Goal: Understand process/instructions: Learn how to perform a task or action

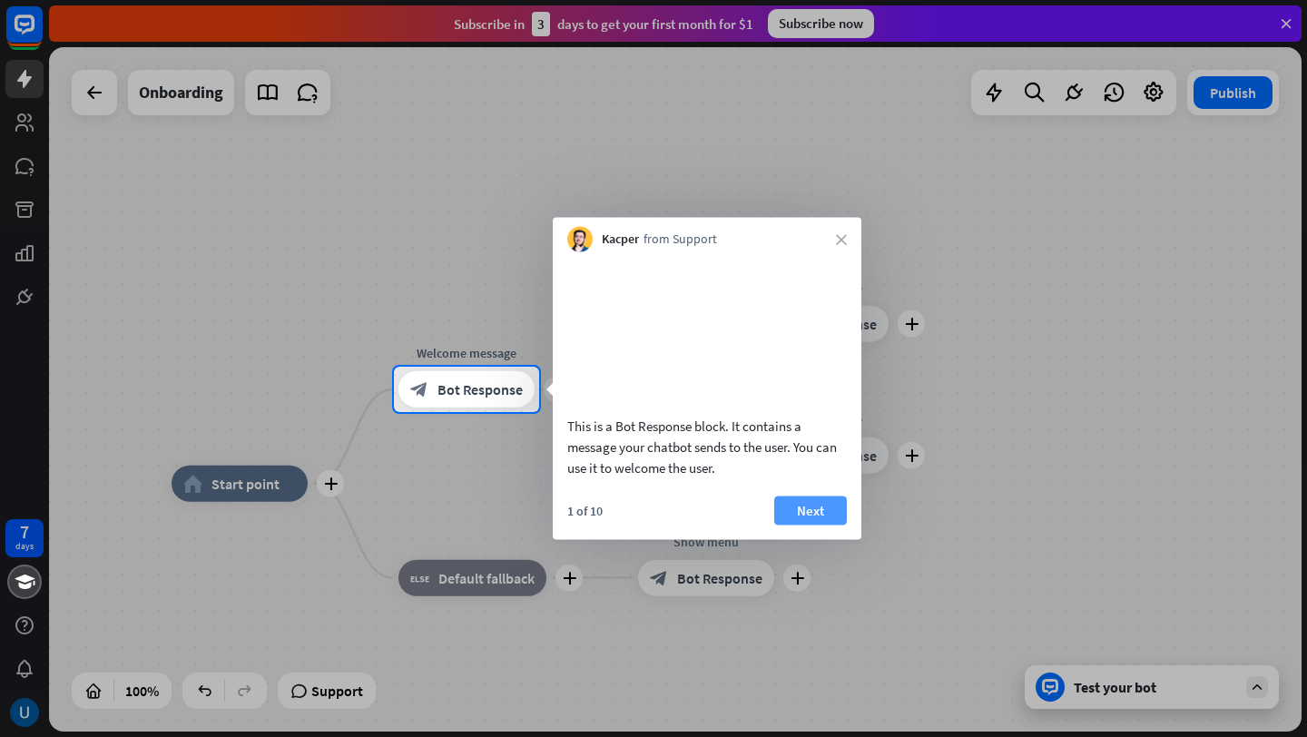
click at [829, 525] on button "Next" at bounding box center [810, 510] width 73 height 29
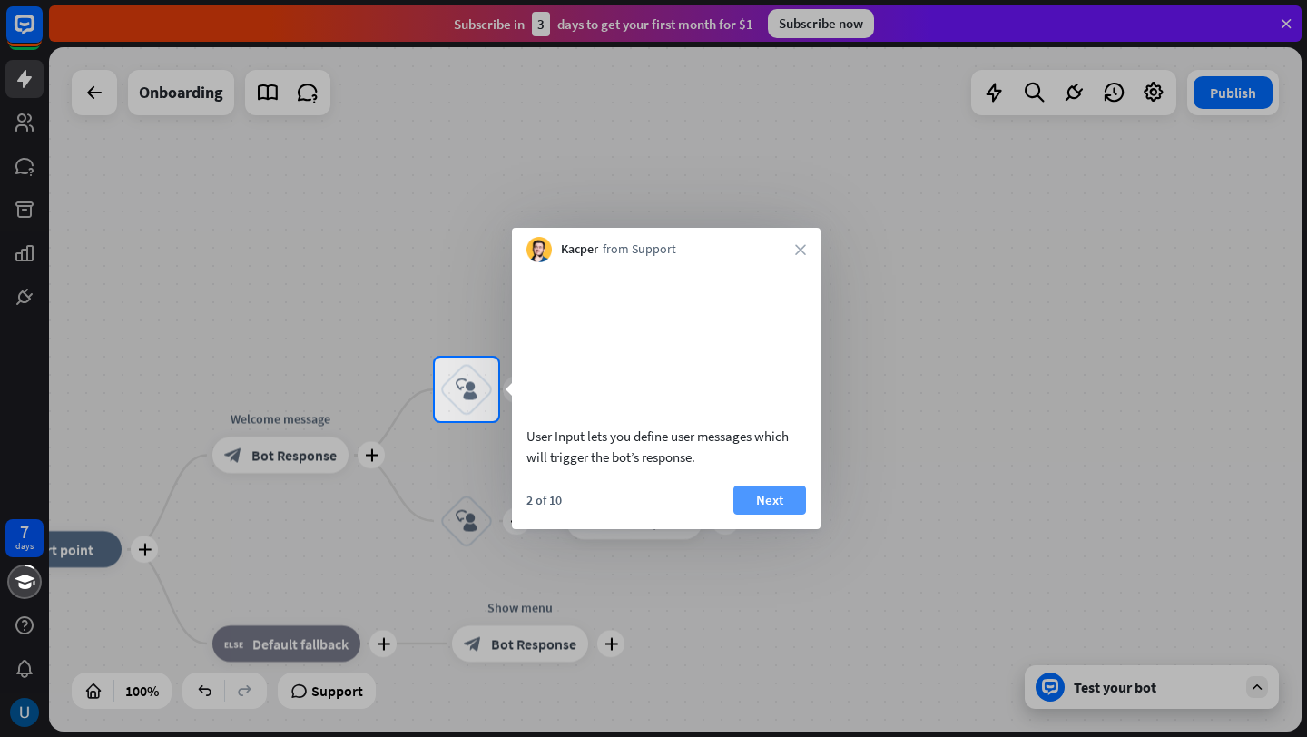
click at [774, 515] on button "Next" at bounding box center [769, 500] width 73 height 29
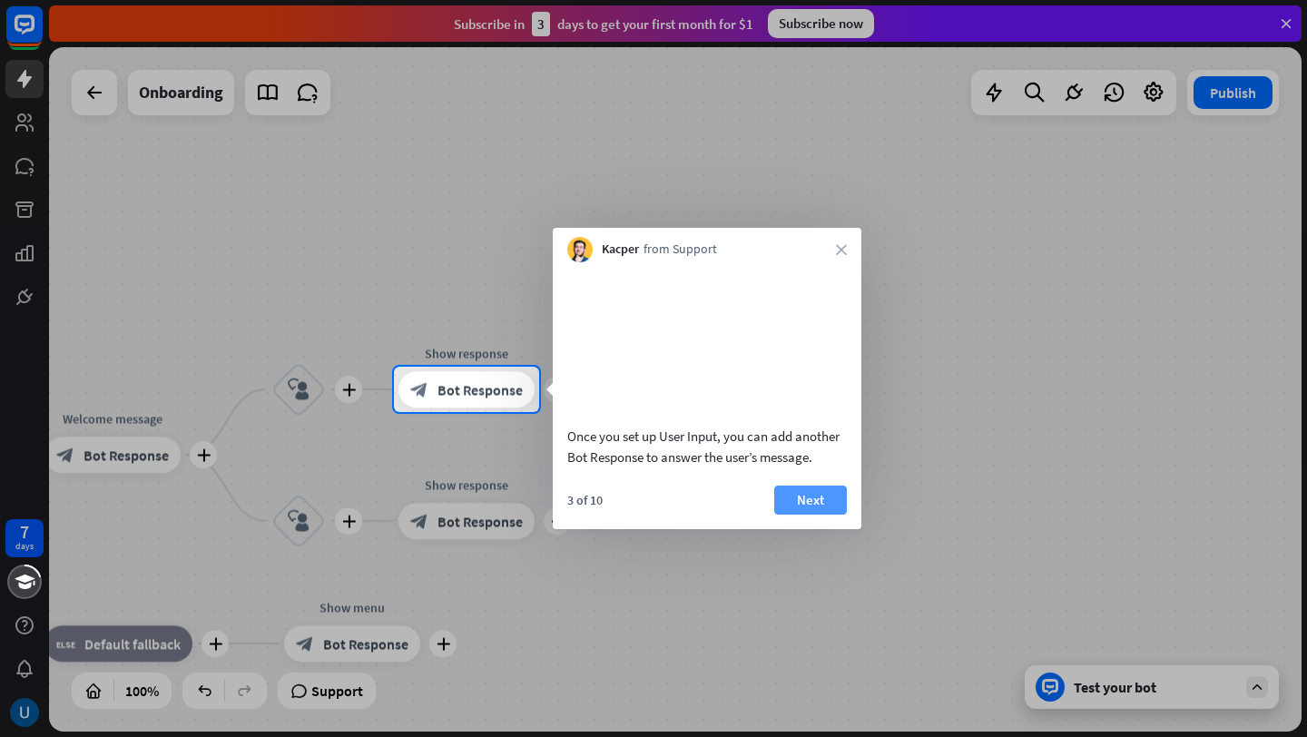
click at [816, 515] on button "Next" at bounding box center [810, 500] width 73 height 29
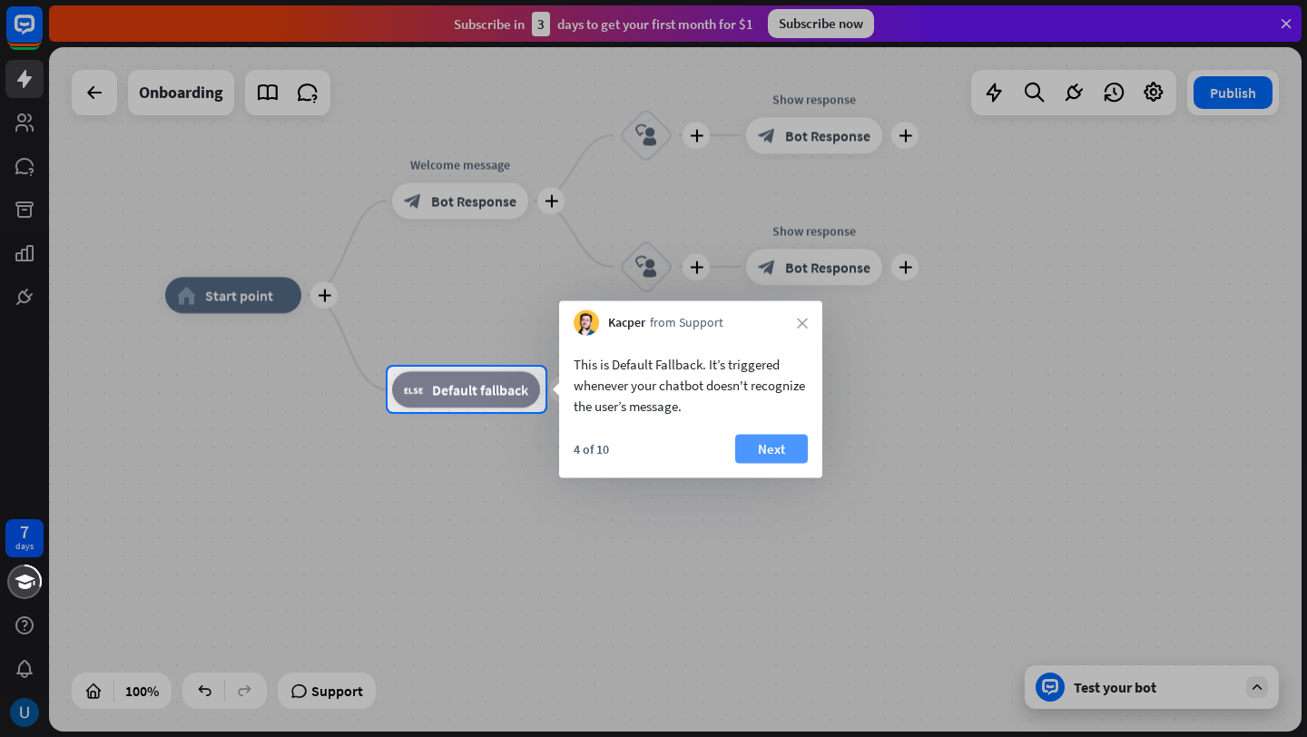
click at [774, 443] on button "Next" at bounding box center [771, 449] width 73 height 29
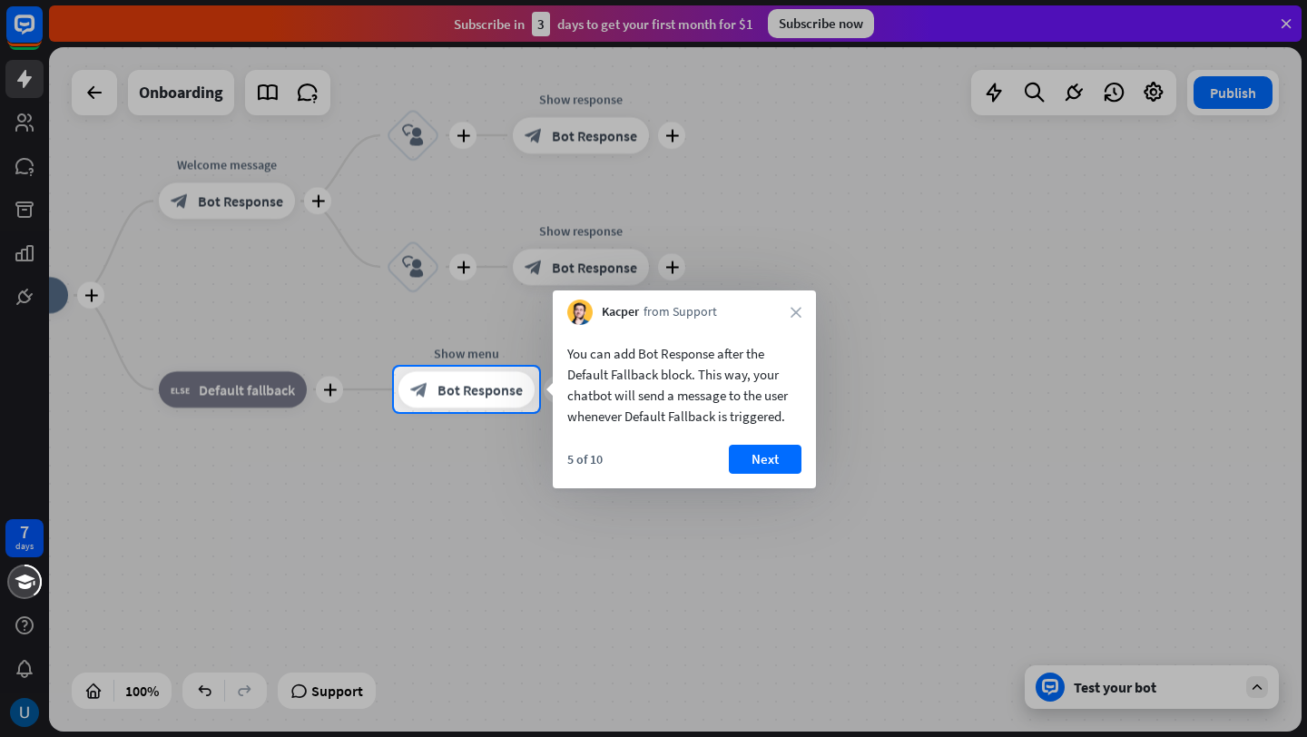
click at [774, 443] on div "You can add Bot Response after the Default Fallback block. This way, your chatb…" at bounding box center [684, 406] width 263 height 163
click at [773, 456] on button "Next" at bounding box center [765, 459] width 73 height 29
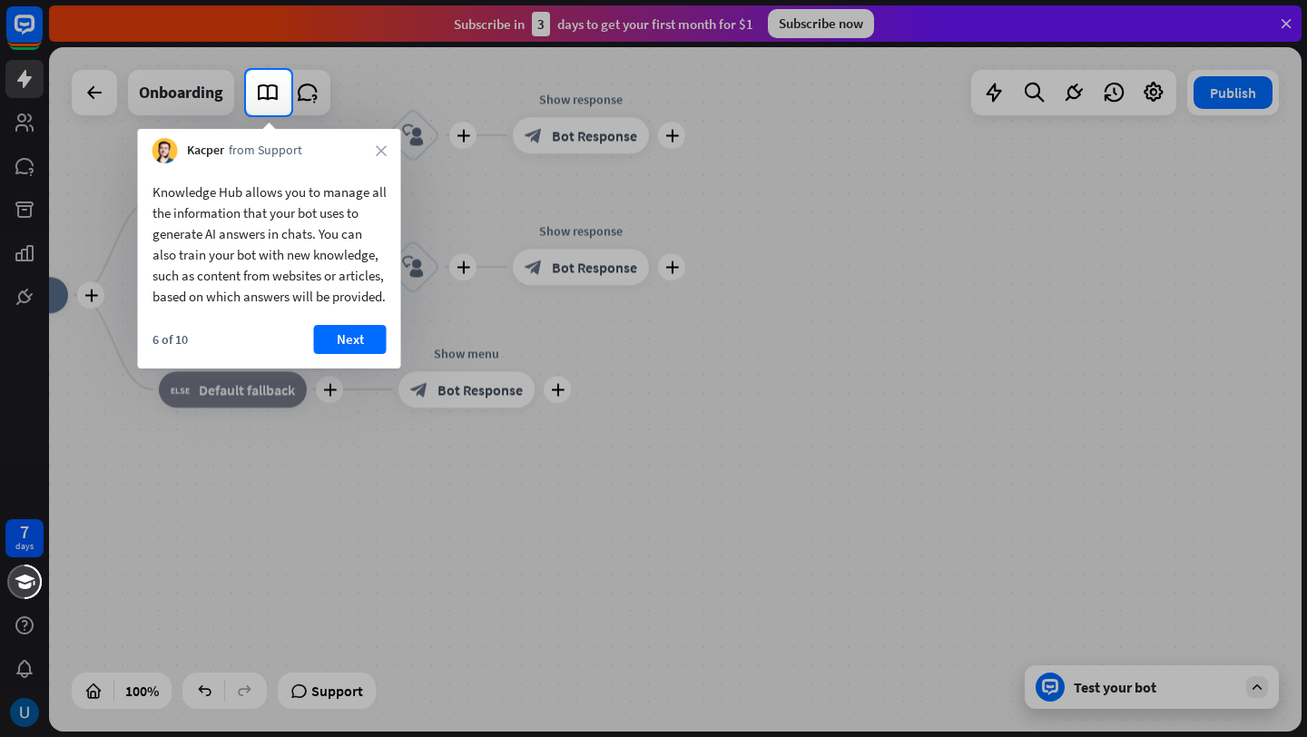
click at [517, 345] on div at bounding box center [653, 426] width 1307 height 622
click at [340, 354] on button "Next" at bounding box center [350, 339] width 73 height 29
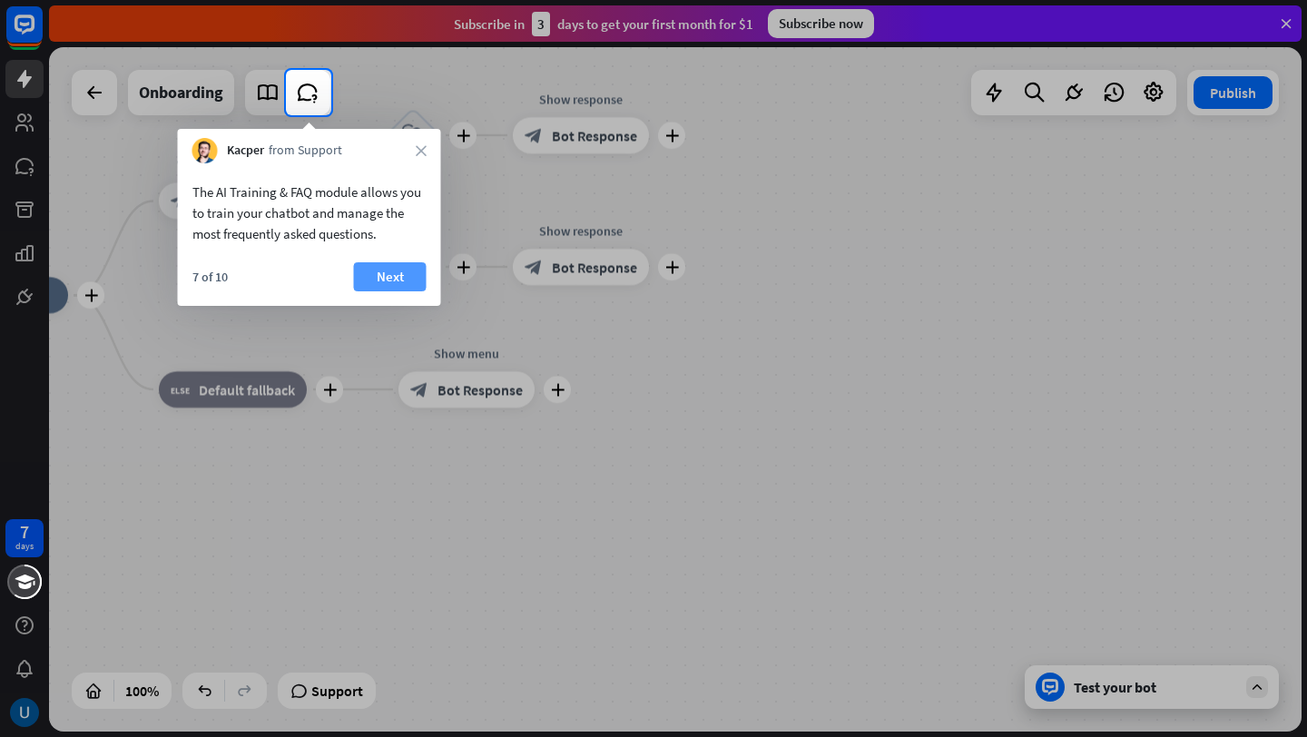
click at [364, 272] on button "Next" at bounding box center [390, 276] width 73 height 29
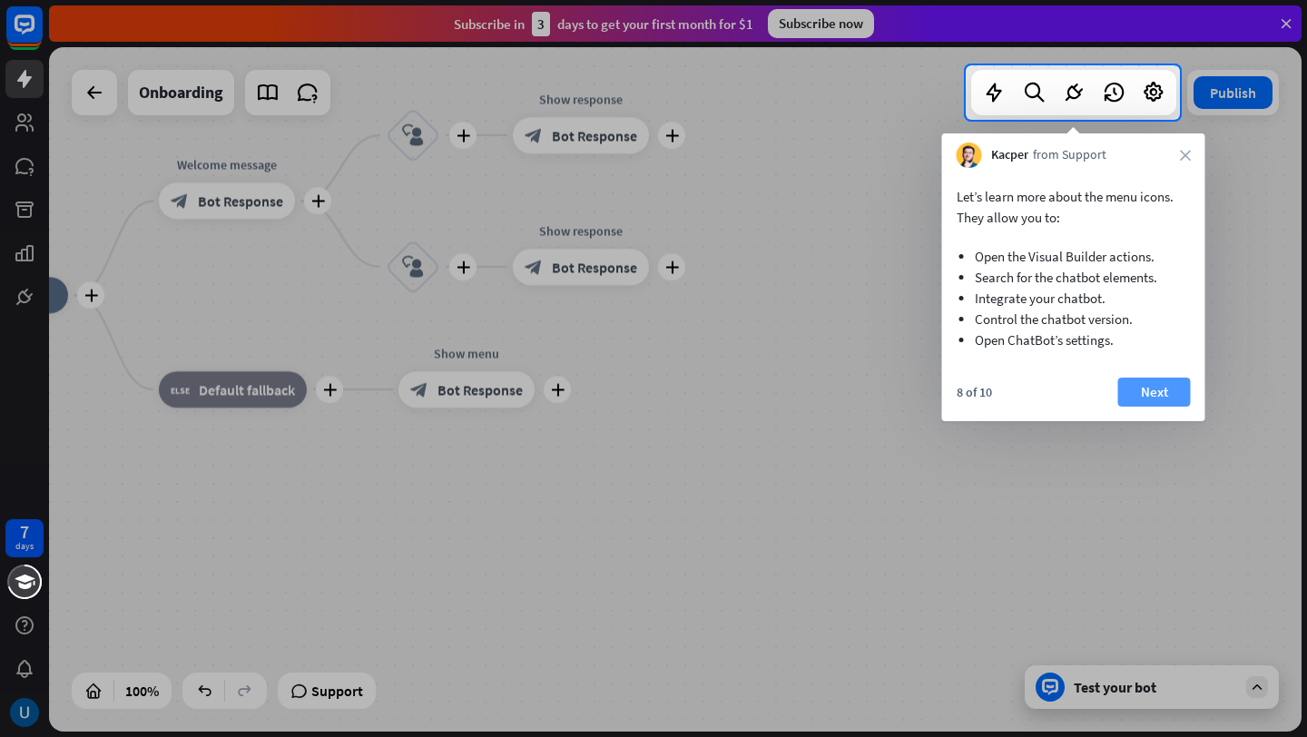
click at [1154, 405] on button "Next" at bounding box center [1154, 392] width 73 height 29
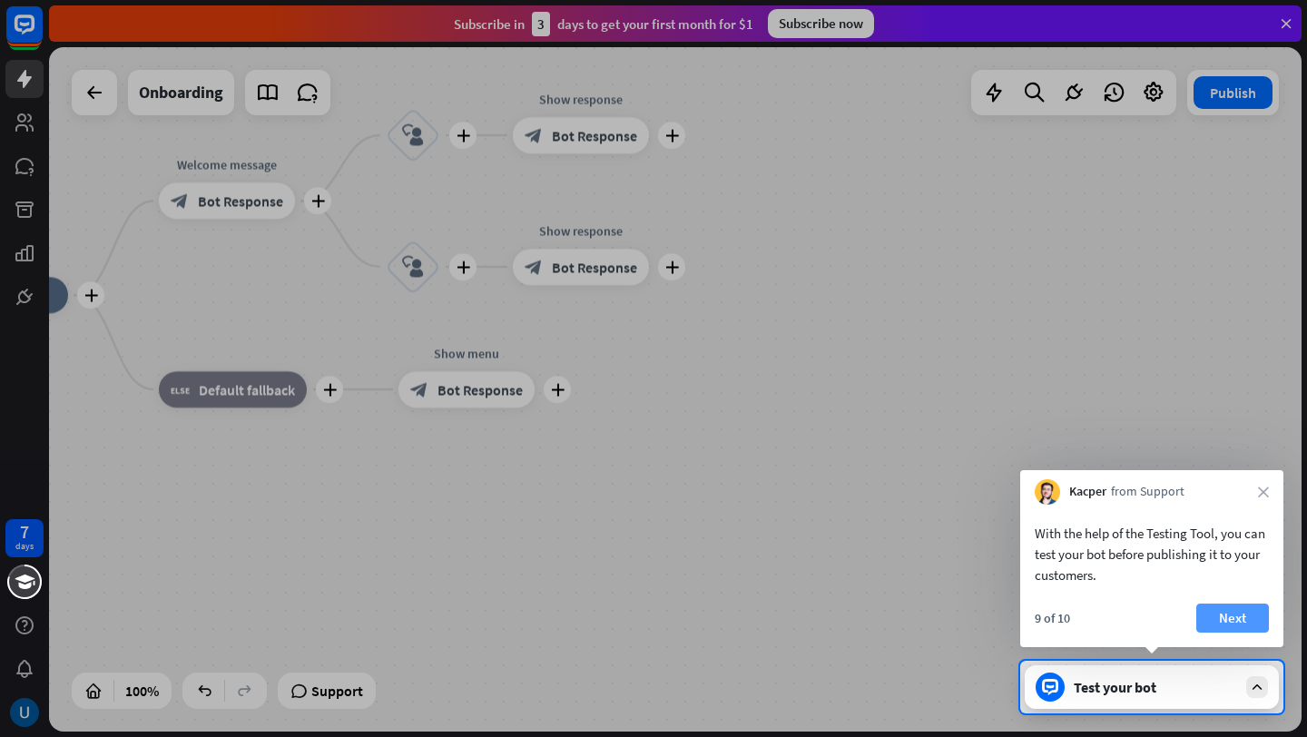
click at [1253, 613] on button "Next" at bounding box center [1232, 618] width 73 height 29
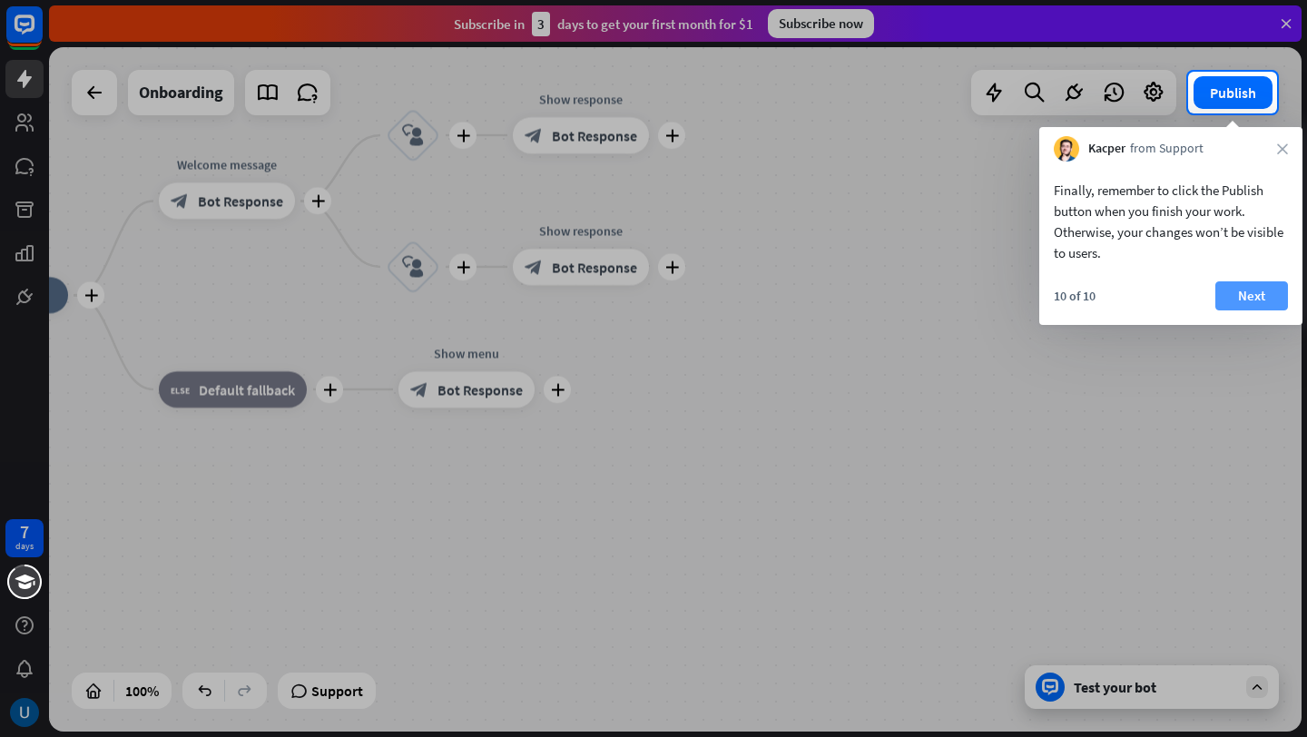
click at [1272, 288] on button "Next" at bounding box center [1251, 295] width 73 height 29
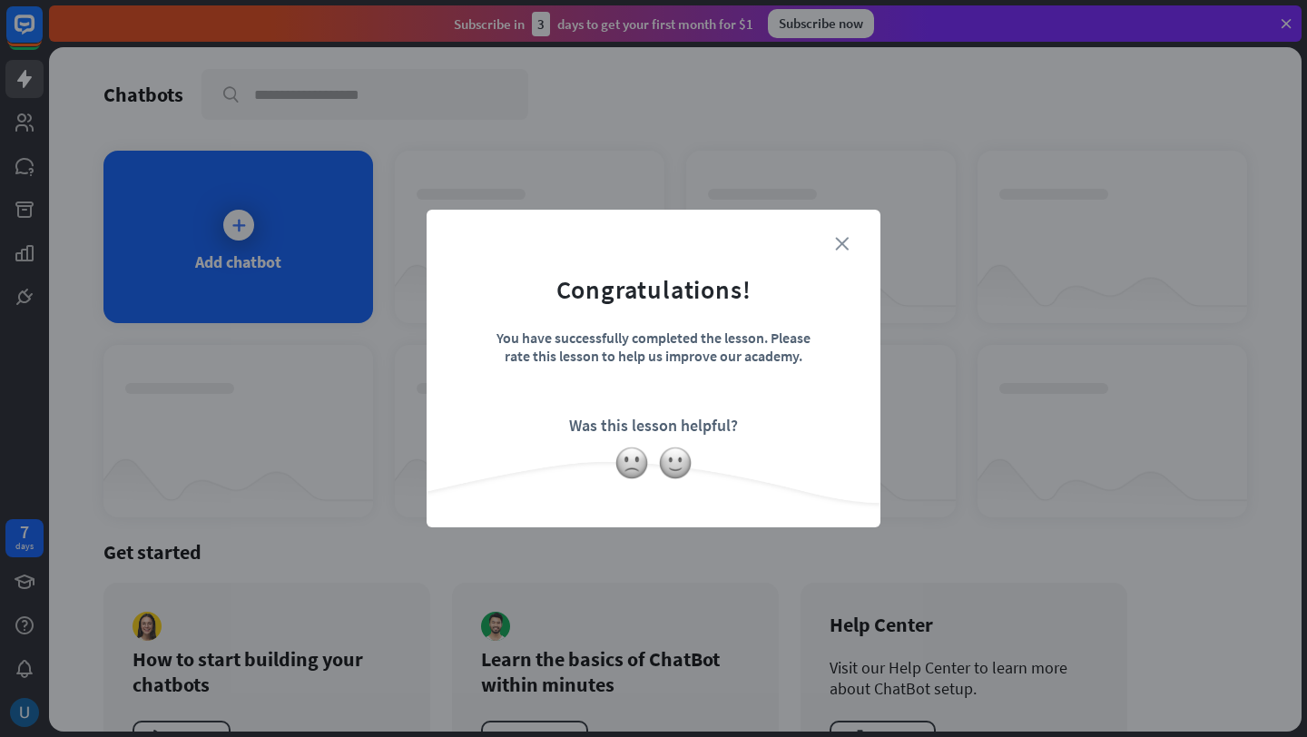
click at [848, 239] on icon "close" at bounding box center [842, 244] width 14 height 14
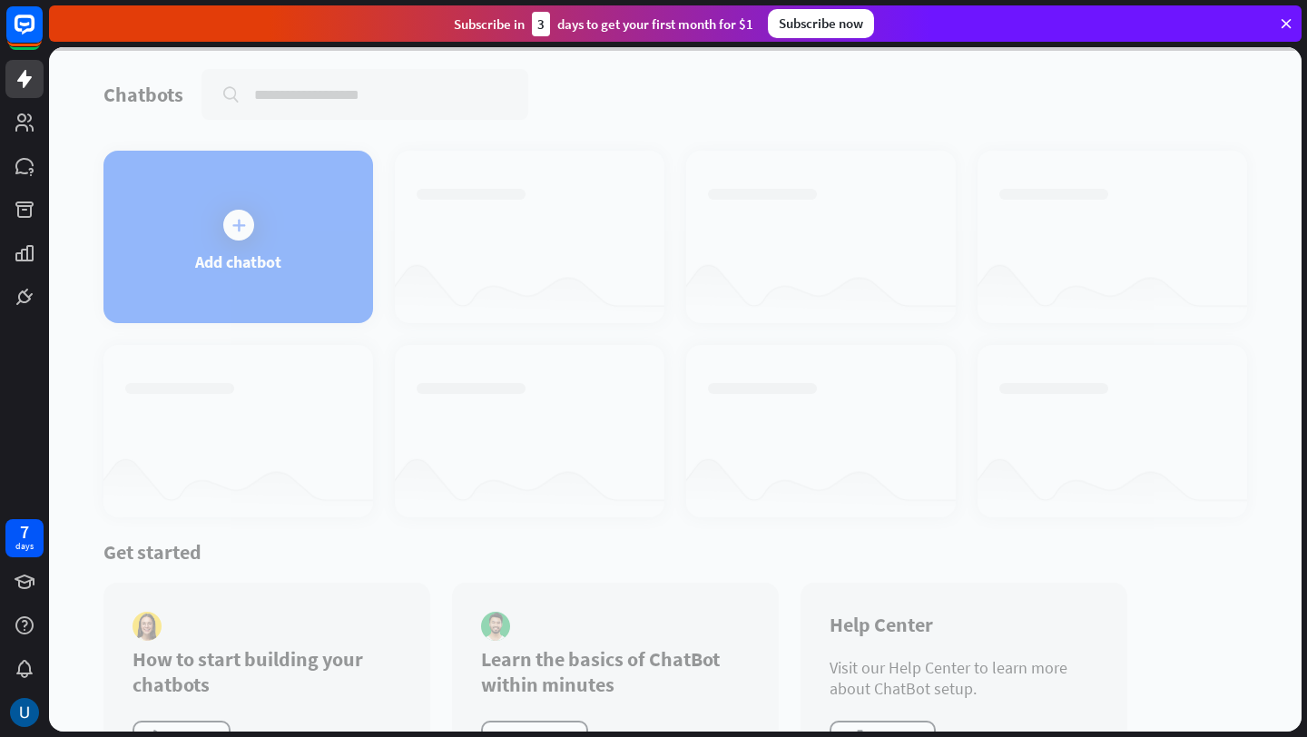
click at [312, 218] on div at bounding box center [675, 389] width 1252 height 684
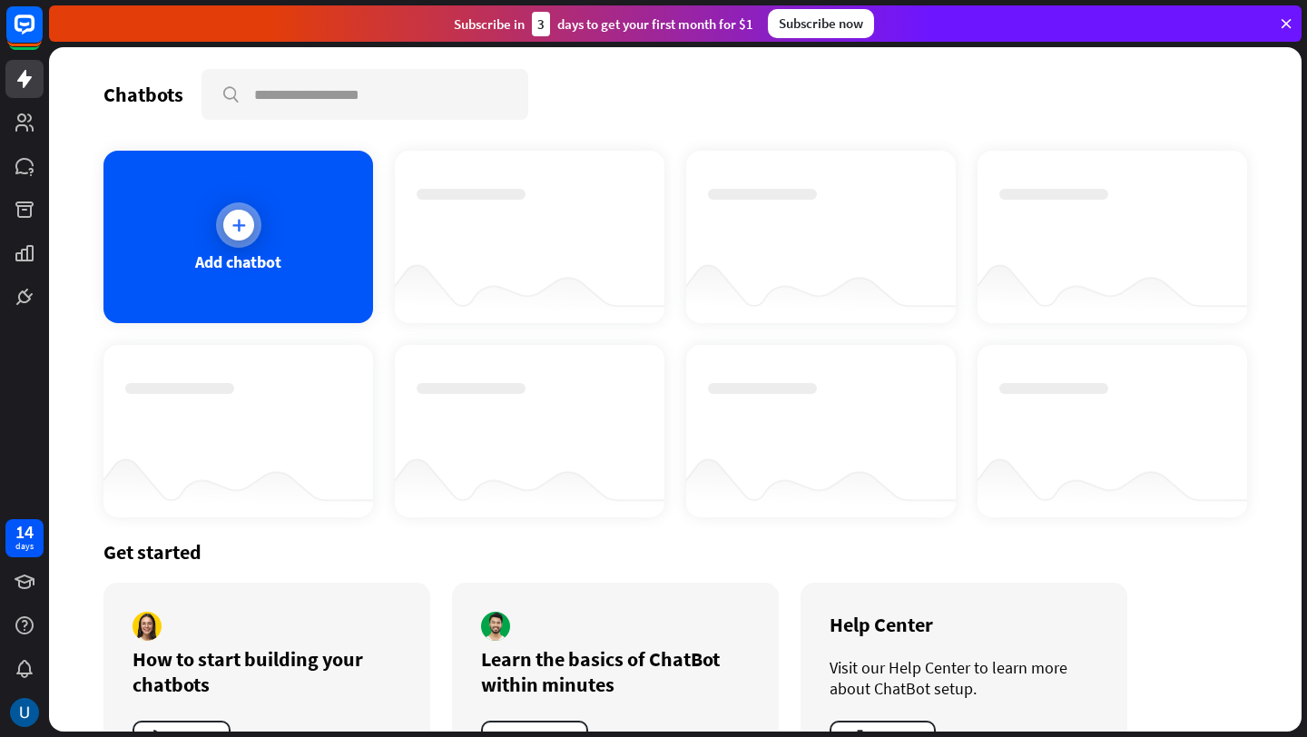
click at [270, 226] on div "Add chatbot" at bounding box center [238, 237] width 270 height 172
